Goal: Information Seeking & Learning: Learn about a topic

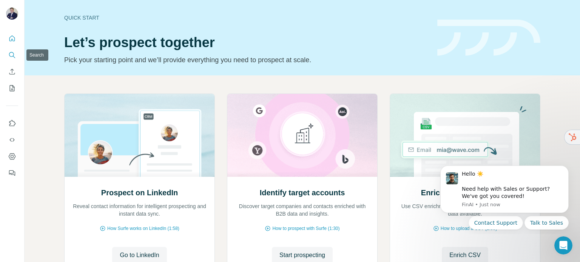
click at [12, 52] on icon "Search" at bounding box center [12, 55] width 8 height 8
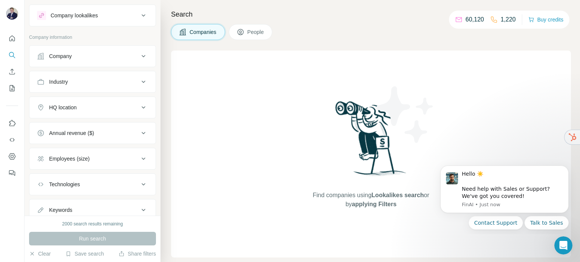
scroll to position [2, 0]
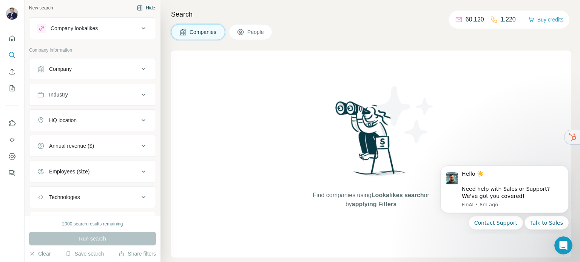
click at [145, 9] on button "Hide" at bounding box center [145, 7] width 29 height 11
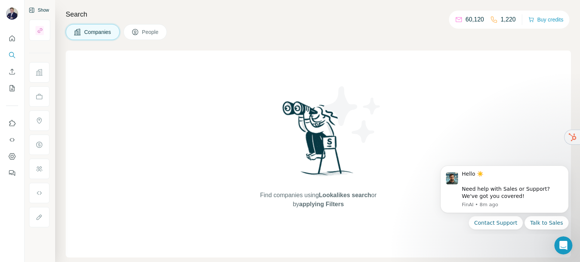
scroll to position [0, 0]
click at [14, 53] on icon "Search" at bounding box center [12, 55] width 8 height 8
click at [103, 32] on span "Companies" at bounding box center [98, 32] width 28 height 8
click at [13, 54] on icon "Search" at bounding box center [12, 55] width 8 height 8
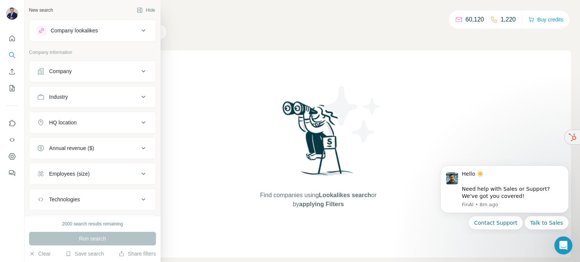
click at [42, 8] on div "New search" at bounding box center [41, 10] width 24 height 7
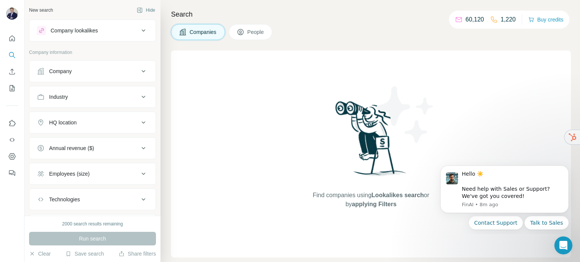
click at [128, 70] on div "Company" at bounding box center [88, 72] width 102 height 8
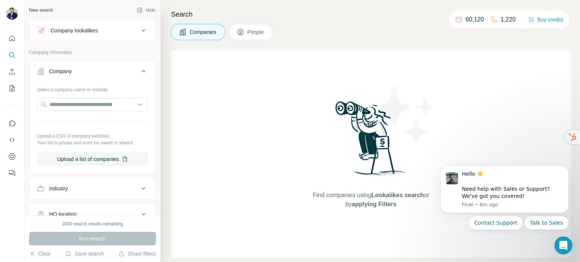
click at [141, 72] on icon at bounding box center [143, 71] width 4 height 2
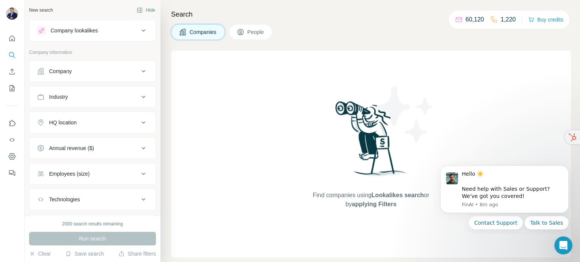
click at [139, 96] on icon at bounding box center [143, 96] width 9 height 9
click at [122, 30] on div "Company lookalikes" at bounding box center [88, 30] width 102 height 9
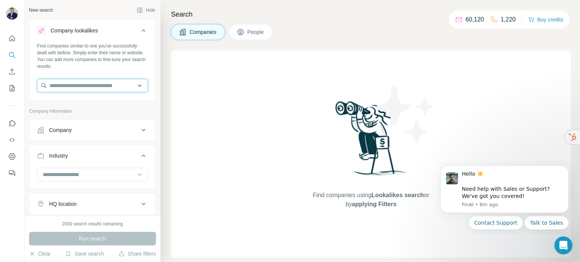
click at [69, 89] on input "text" at bounding box center [92, 86] width 111 height 14
type input "*"
click at [31, 101] on div "Company lookalikes Find companies similar to one you've successfully dealt with…" at bounding box center [92, 169] width 127 height 298
click at [74, 87] on input "text" at bounding box center [92, 86] width 111 height 14
type input "*"
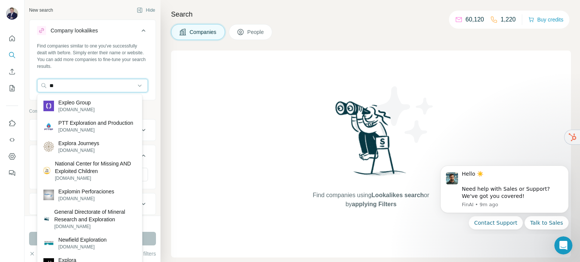
type input "*"
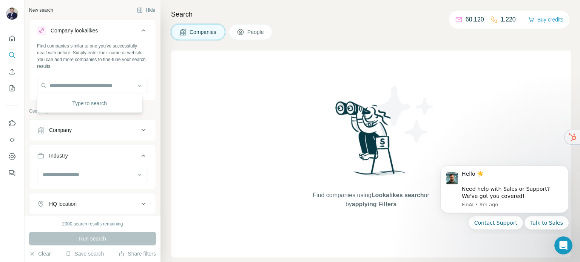
click at [78, 128] on div "Company" at bounding box center [88, 130] width 102 height 8
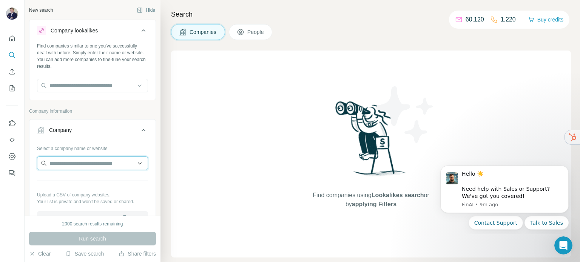
click at [66, 163] on input "text" at bounding box center [92, 164] width 111 height 14
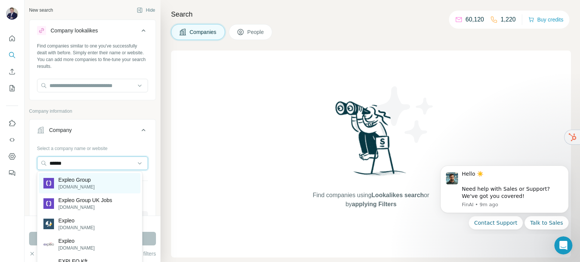
type input "******"
click at [74, 183] on p "Expleo Group" at bounding box center [76, 180] width 36 height 8
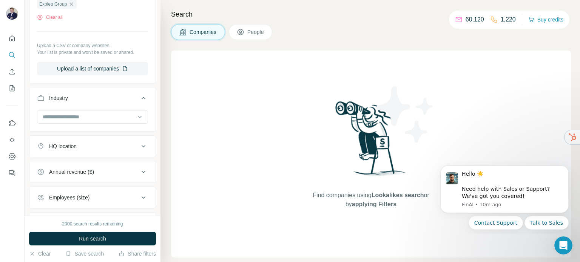
scroll to position [189, 0]
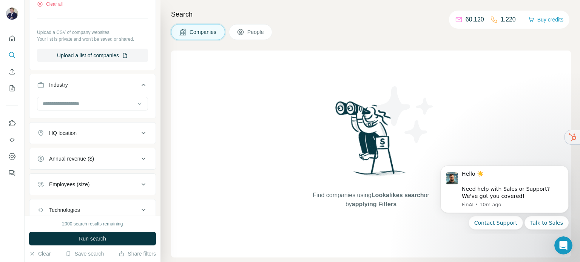
click at [90, 133] on div "HQ location" at bounding box center [88, 133] width 102 height 8
click at [74, 154] on input "text" at bounding box center [92, 152] width 111 height 14
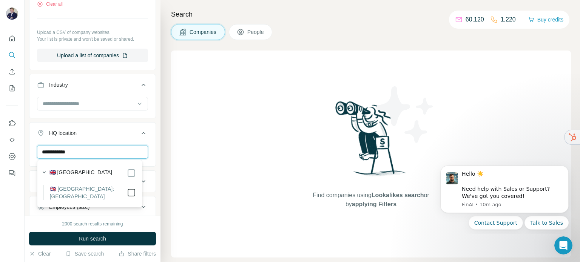
type input "**********"
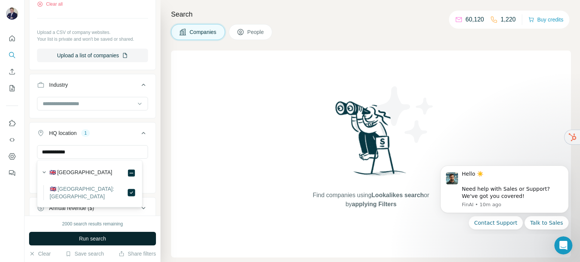
click at [97, 238] on span "Run search" at bounding box center [92, 239] width 27 height 8
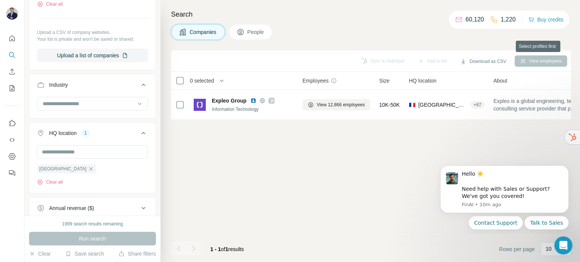
click at [541, 59] on div "View employees" at bounding box center [540, 60] width 52 height 11
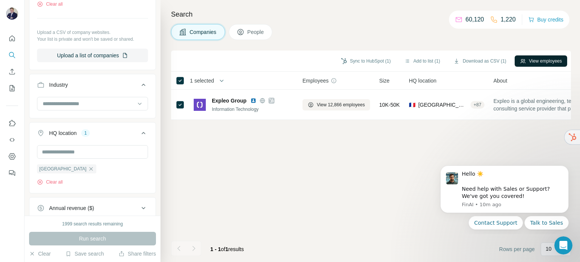
click at [541, 60] on button "View employees" at bounding box center [540, 60] width 52 height 11
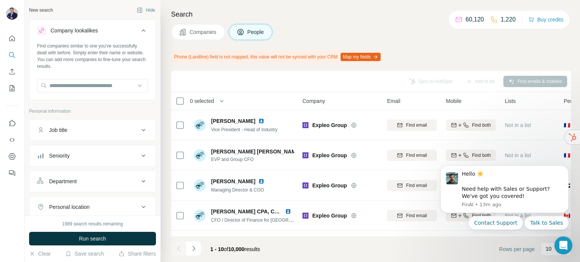
scroll to position [151, 0]
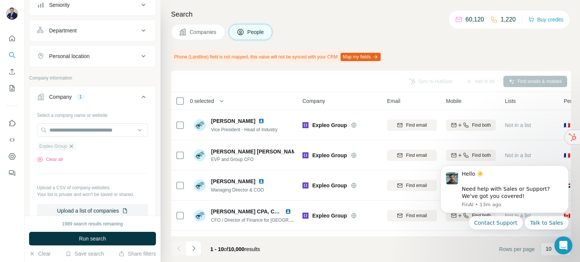
click at [72, 146] on icon "button" at bounding box center [71, 146] width 3 height 3
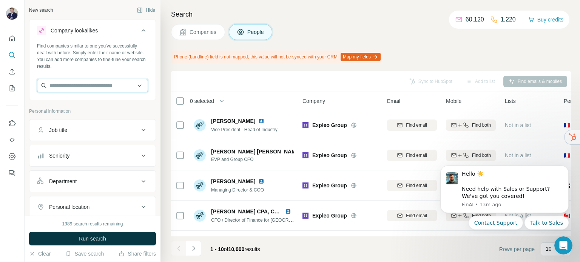
click at [71, 88] on input "text" at bounding box center [92, 86] width 111 height 14
type input "*"
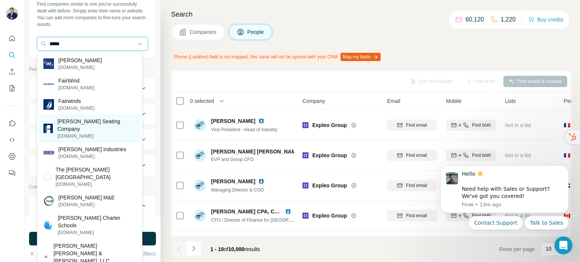
scroll to position [42, 0]
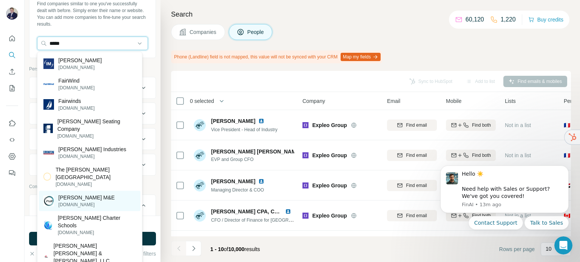
type input "*****"
click at [69, 194] on p "[PERSON_NAME] M&E" at bounding box center [86, 198] width 56 height 8
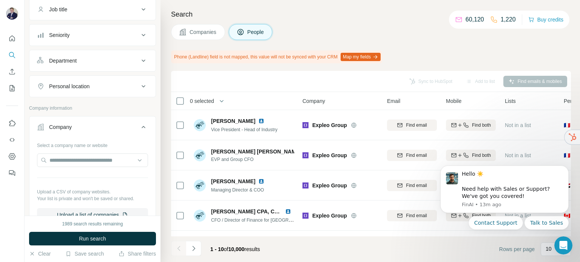
scroll to position [189, 0]
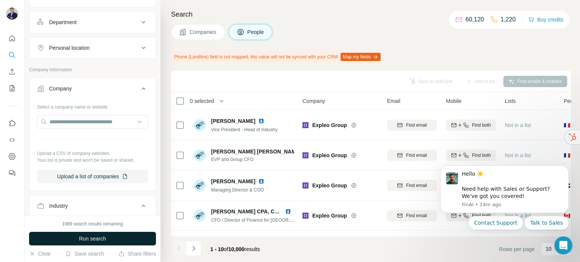
click at [96, 237] on span "Run search" at bounding box center [92, 239] width 27 height 8
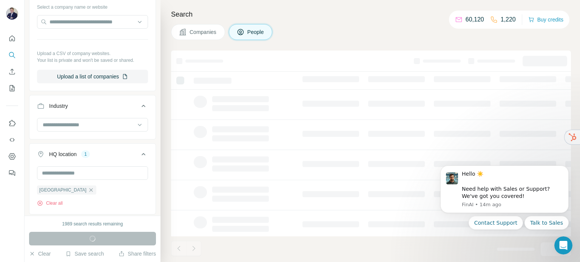
scroll to position [302, 0]
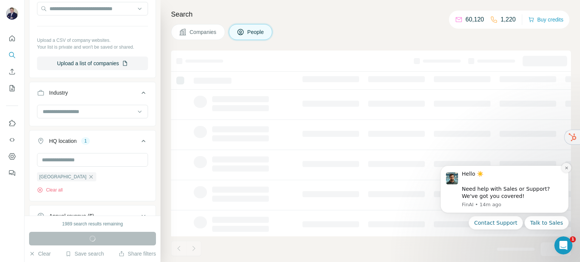
drag, startPoint x: 568, startPoint y: 170, endPoint x: 999, endPoint y: 329, distance: 459.4
click at [568, 170] on button "Dismiss notification" at bounding box center [566, 168] width 10 height 10
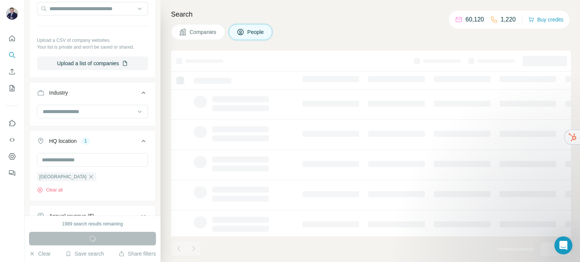
scroll to position [75, 0]
click at [199, 31] on span "Companies" at bounding box center [203, 32] width 28 height 8
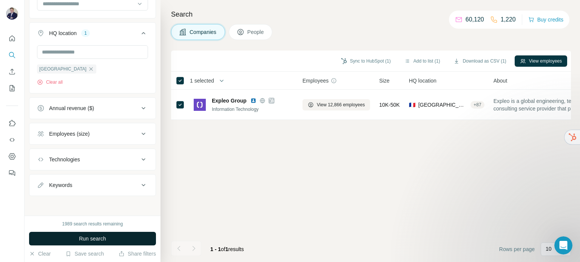
scroll to position [0, 0]
click at [92, 240] on span "Run search" at bounding box center [92, 239] width 27 height 8
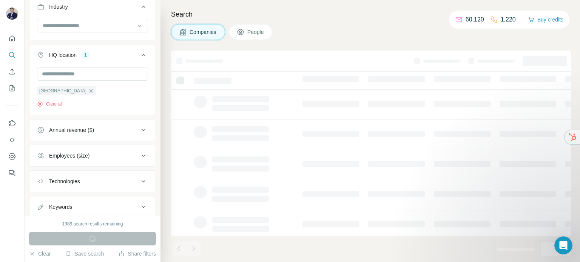
scroll to position [292, 0]
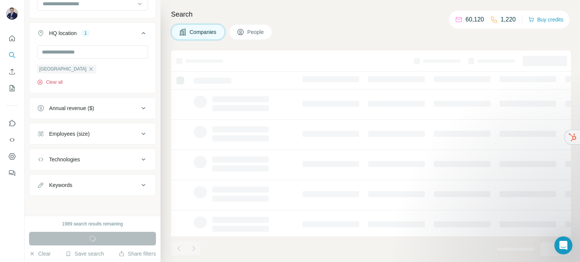
click at [56, 80] on button "Clear all" at bounding box center [50, 82] width 26 height 7
